Goal: Complete application form: Complete application form

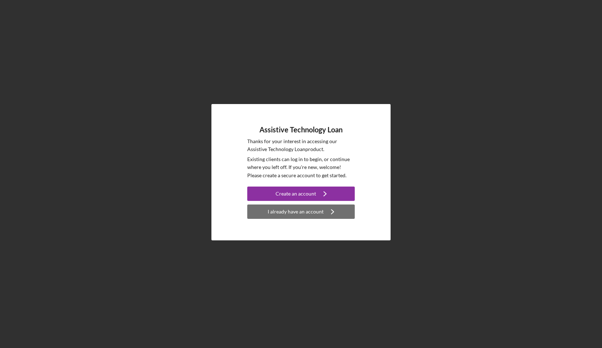
click at [300, 212] on div "I already have an account" at bounding box center [296, 211] width 56 height 14
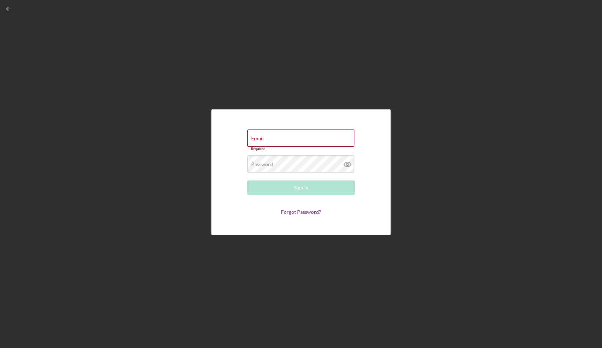
click at [220, 124] on div "Email Required Password Required Sign In Forgot Password?" at bounding box center [301, 171] width 179 height 125
click at [256, 141] on label "Email" at bounding box center [257, 139] width 13 height 6
click at [256, 141] on input "Email" at bounding box center [300, 137] width 107 height 17
type input "[EMAIL_ADDRESS][DOMAIN_NAME]"
click at [243, 215] on form "Email bangiebbb@gmail.com Password Required Sign In Forgot Password?" at bounding box center [300, 172] width 143 height 90
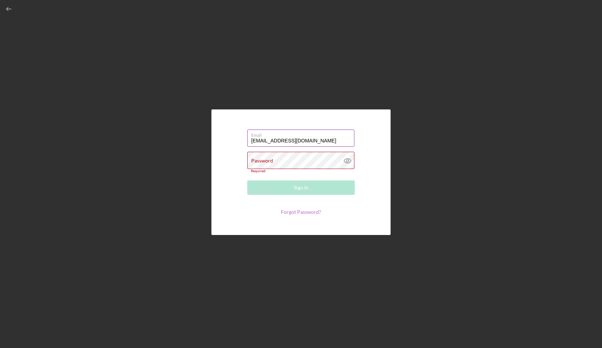
click at [290, 211] on link "Forgot Password?" at bounding box center [301, 212] width 40 height 6
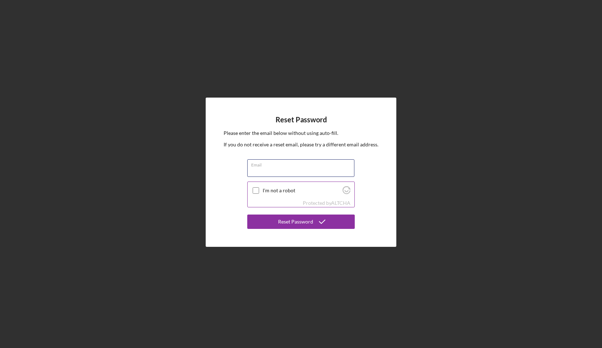
type input "[EMAIL_ADDRESS][DOMAIN_NAME]"
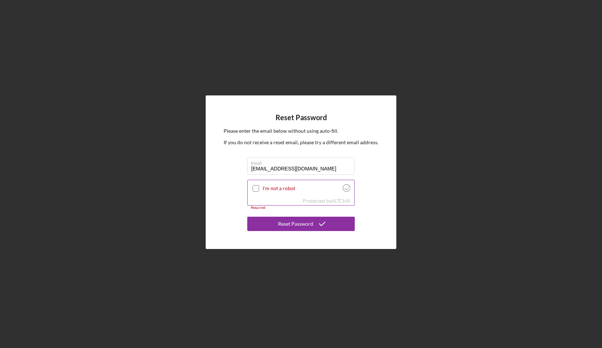
click at [260, 189] on div at bounding box center [256, 188] width 9 height 9
click at [256, 189] on input "I'm not a robot" at bounding box center [256, 188] width 6 height 6
checkbox input "true"
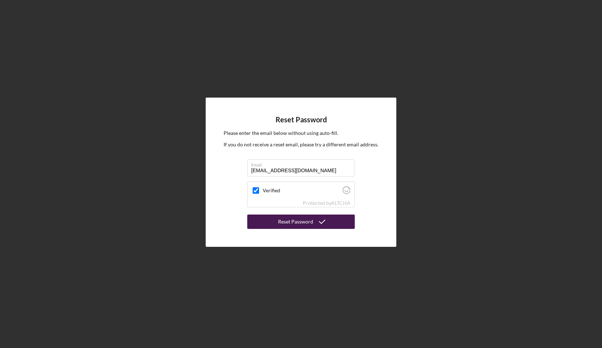
click at [276, 222] on button "Reset Password" at bounding box center [301, 221] width 108 height 14
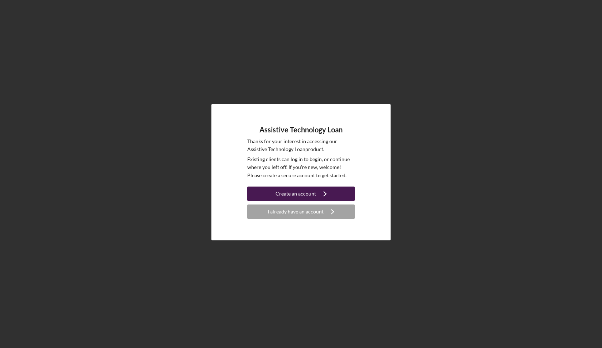
click at [317, 193] on icon "Icon/Navigate" at bounding box center [325, 194] width 18 height 18
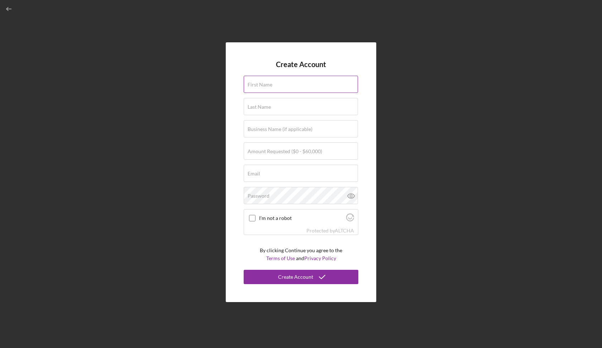
click at [268, 86] on label "First Name" at bounding box center [260, 85] width 25 height 6
click at [268, 86] on input "First Name" at bounding box center [301, 84] width 114 height 17
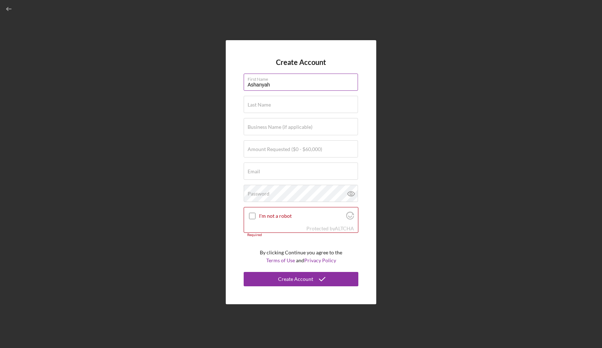
type input "Ashanyah"
type input "Israel"
click at [335, 153] on input "Amount Requested ($0 - $60,000)" at bounding box center [301, 148] width 114 height 17
type input "$5"
type input "$2"
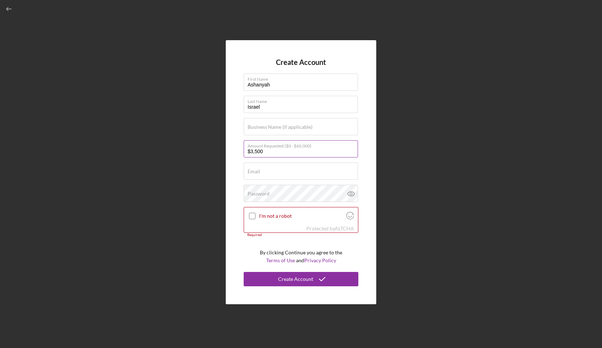
type input "$35,000"
type input "[EMAIL_ADDRESS][DOMAIN_NAME]"
click at [257, 152] on input "$35,000" at bounding box center [301, 148] width 114 height 17
type input "$40,000"
click at [252, 196] on label "Password" at bounding box center [259, 194] width 22 height 6
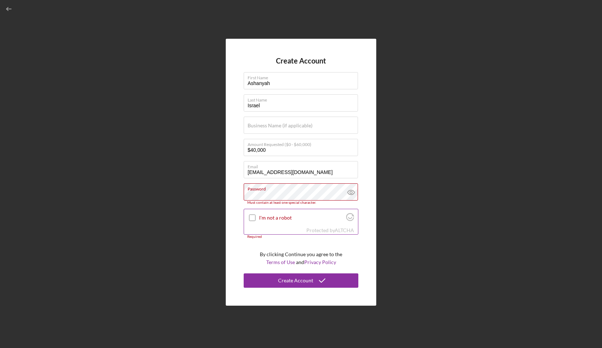
click at [250, 217] on input "I'm not a robot" at bounding box center [252, 217] width 6 height 6
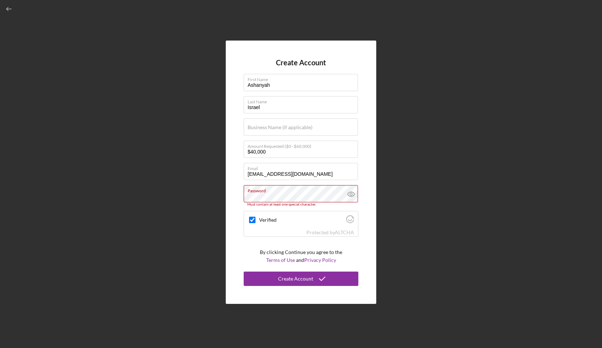
checkbox input "false"
